Goal: Information Seeking & Learning: Learn about a topic

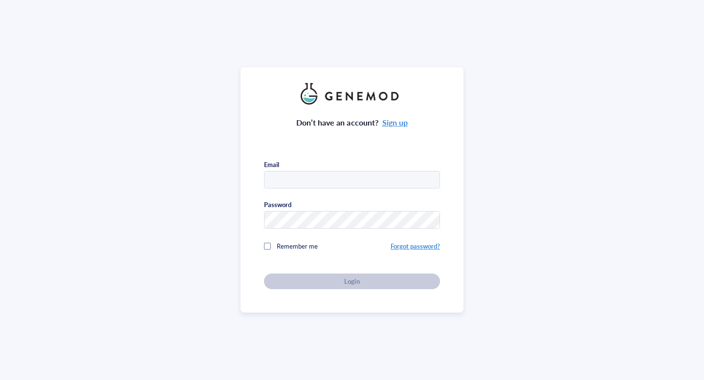
type input "sanikambre@pitt.edu"
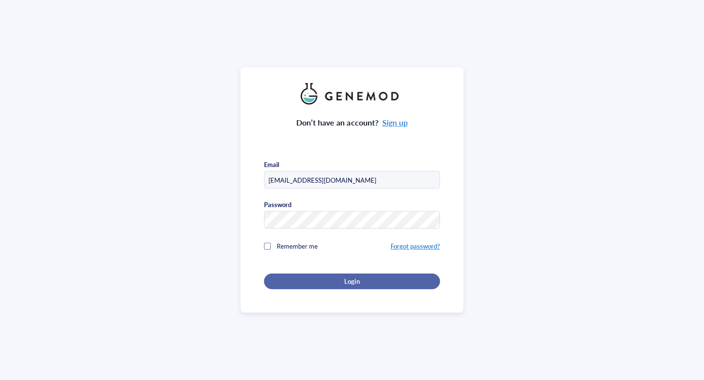
click at [320, 274] on button "Login" at bounding box center [352, 282] width 176 height 16
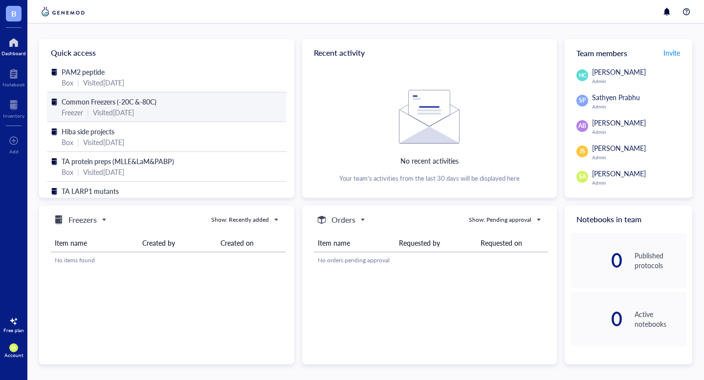
click at [92, 105] on span "Common Freezers (-20C &-80C)" at bounding box center [109, 102] width 95 height 10
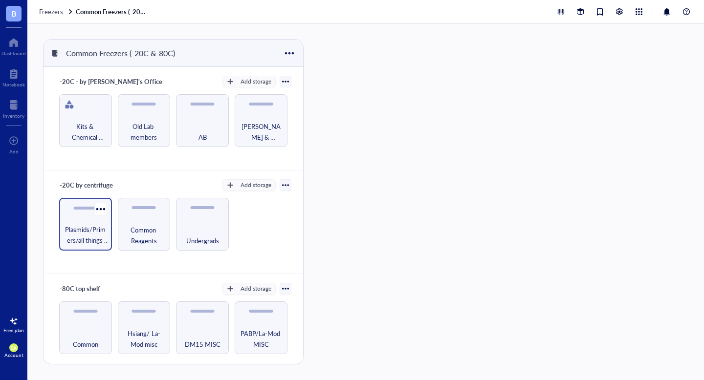
click at [98, 237] on span "Plasmids/Primers/all things nucleic acid" at bounding box center [85, 235] width 43 height 22
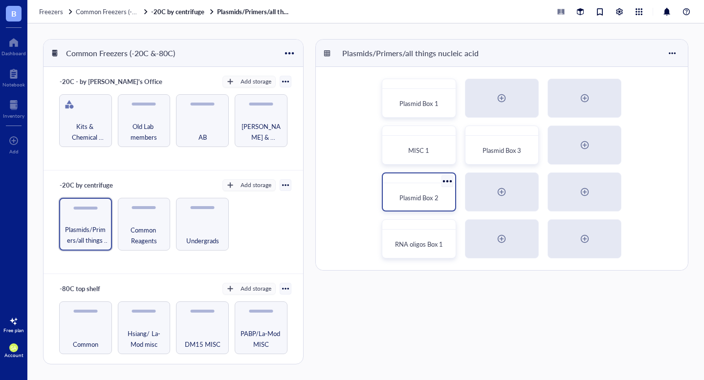
click at [397, 196] on div "Plasmid Box 2" at bounding box center [419, 198] width 56 height 10
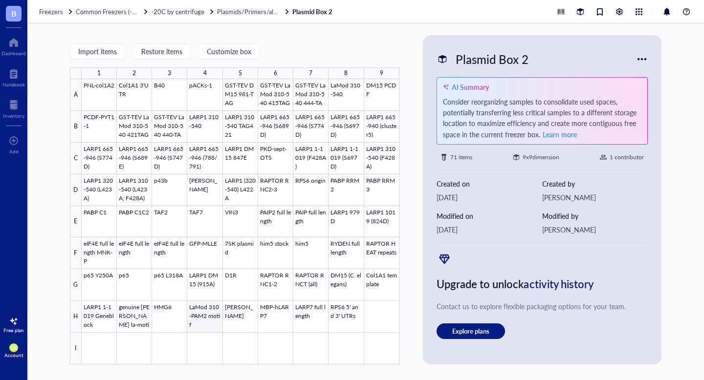
click at [209, 329] on div at bounding box center [241, 222] width 318 height 286
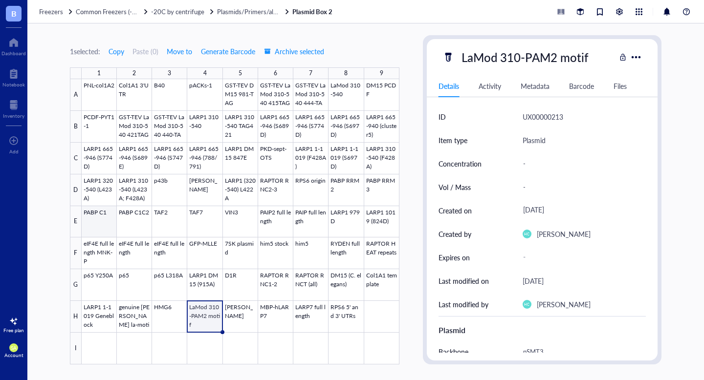
click at [105, 225] on div at bounding box center [241, 222] width 318 height 286
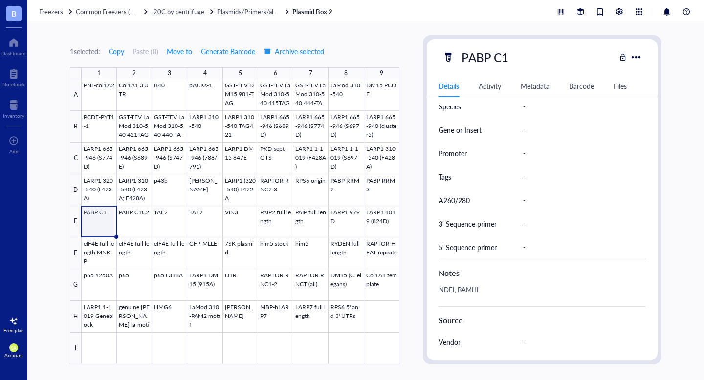
scroll to position [434, 0]
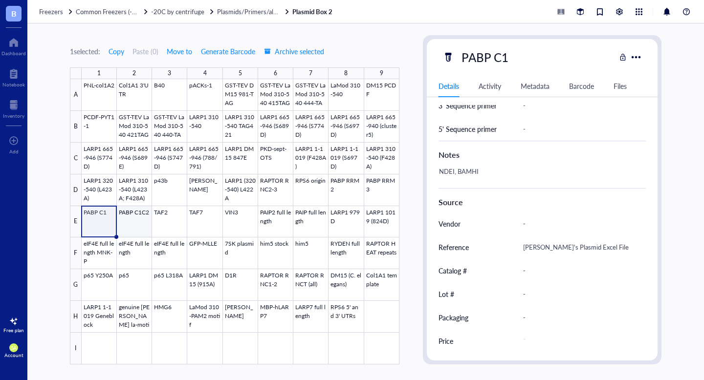
click at [120, 231] on div at bounding box center [241, 222] width 318 height 286
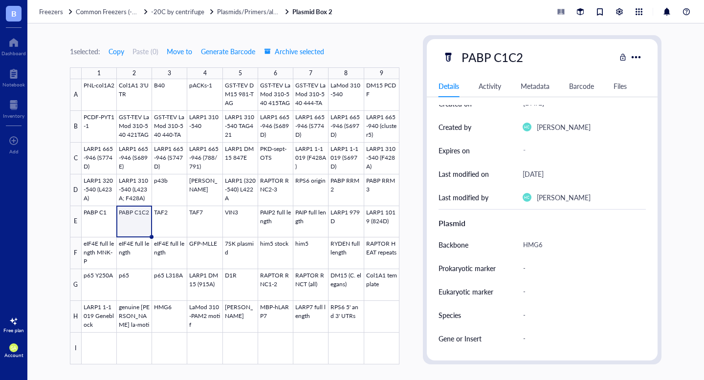
scroll to position [75, 0]
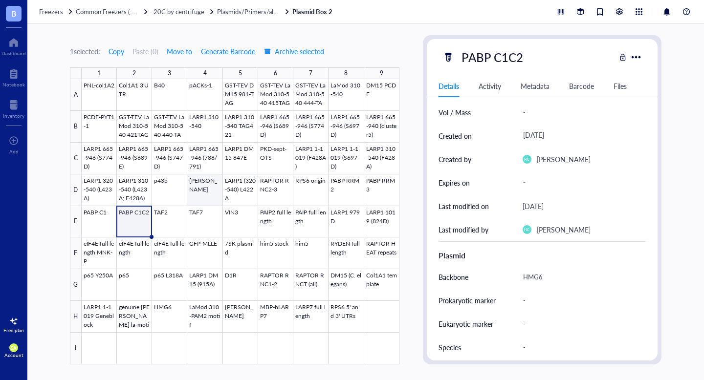
click at [198, 193] on div at bounding box center [241, 222] width 318 height 286
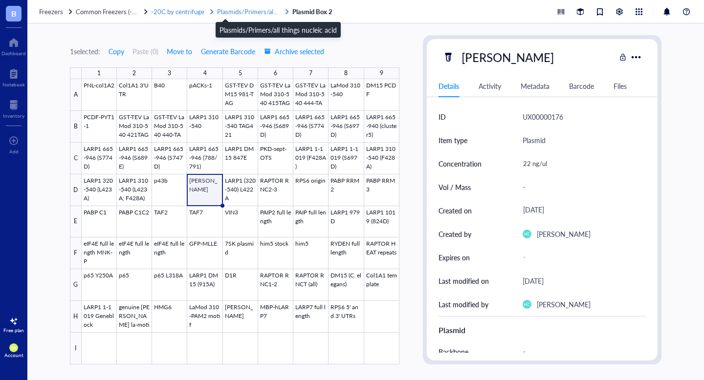
click at [230, 12] on span "Plasmids/Primers/all things nucleic acid" at bounding box center [271, 11] width 109 height 9
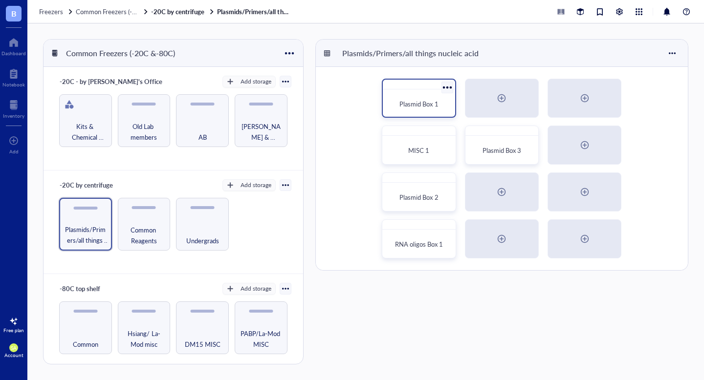
click at [413, 101] on span "Plasmid Box 1" at bounding box center [418, 103] width 39 height 9
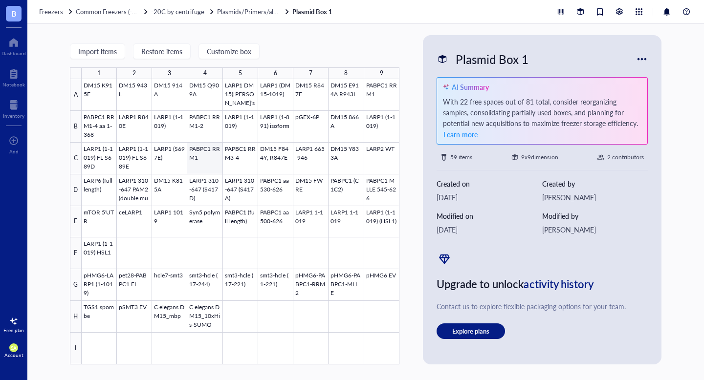
click at [214, 155] on div at bounding box center [241, 222] width 318 height 286
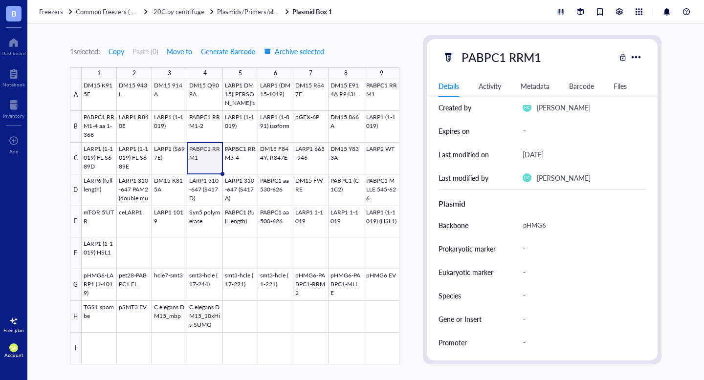
scroll to position [132, 0]
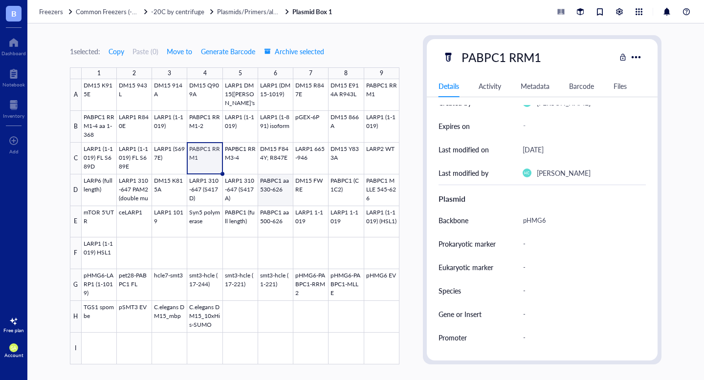
click at [275, 191] on div at bounding box center [241, 222] width 318 height 286
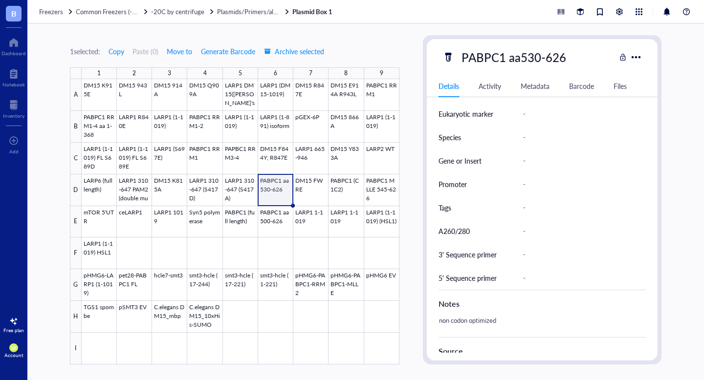
scroll to position [293, 0]
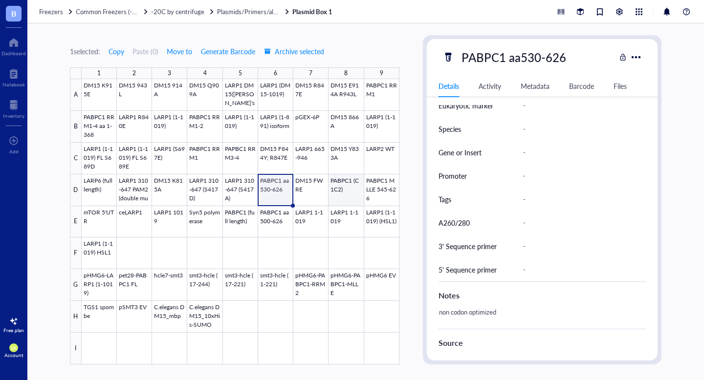
click at [344, 186] on div at bounding box center [241, 222] width 318 height 286
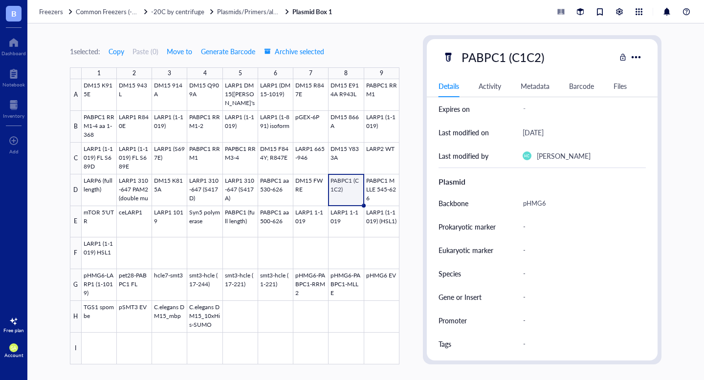
scroll to position [145, 0]
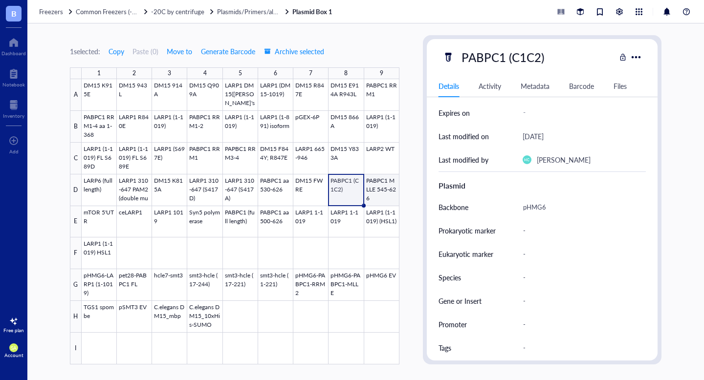
click at [385, 195] on div at bounding box center [241, 222] width 318 height 286
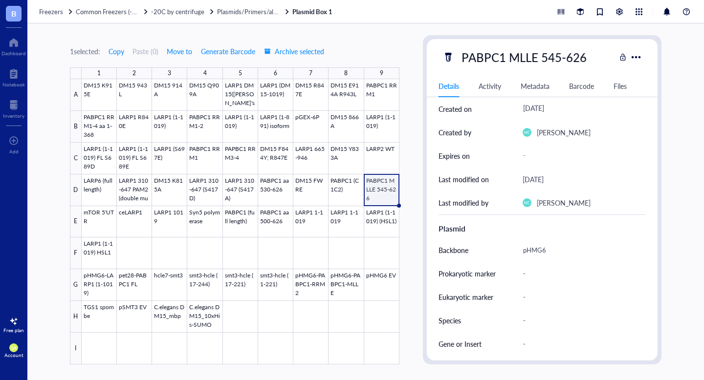
scroll to position [103, 0]
click at [86, 210] on div at bounding box center [241, 222] width 318 height 286
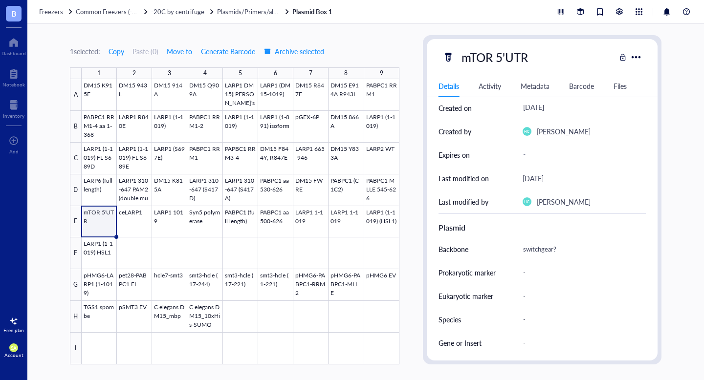
click at [129, 224] on div at bounding box center [241, 222] width 318 height 286
click at [178, 230] on div at bounding box center [241, 222] width 318 height 286
click at [215, 233] on div at bounding box center [241, 222] width 318 height 286
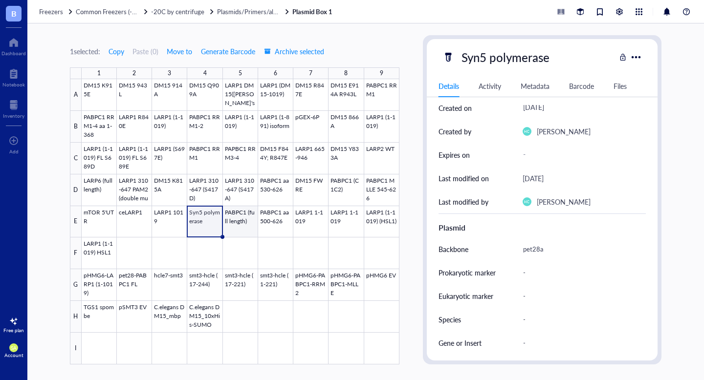
click at [242, 237] on div at bounding box center [241, 222] width 318 height 286
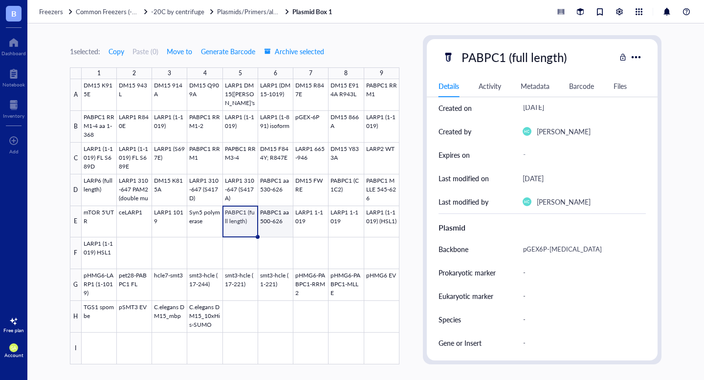
click at [279, 224] on div at bounding box center [241, 222] width 318 height 286
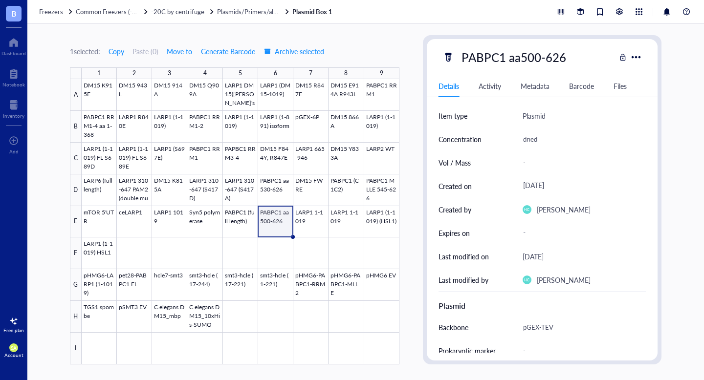
scroll to position [22, 0]
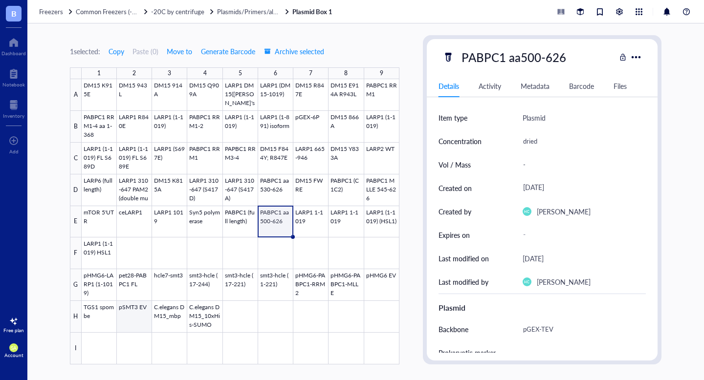
click at [134, 319] on div at bounding box center [241, 222] width 318 height 286
